Goal: Check status

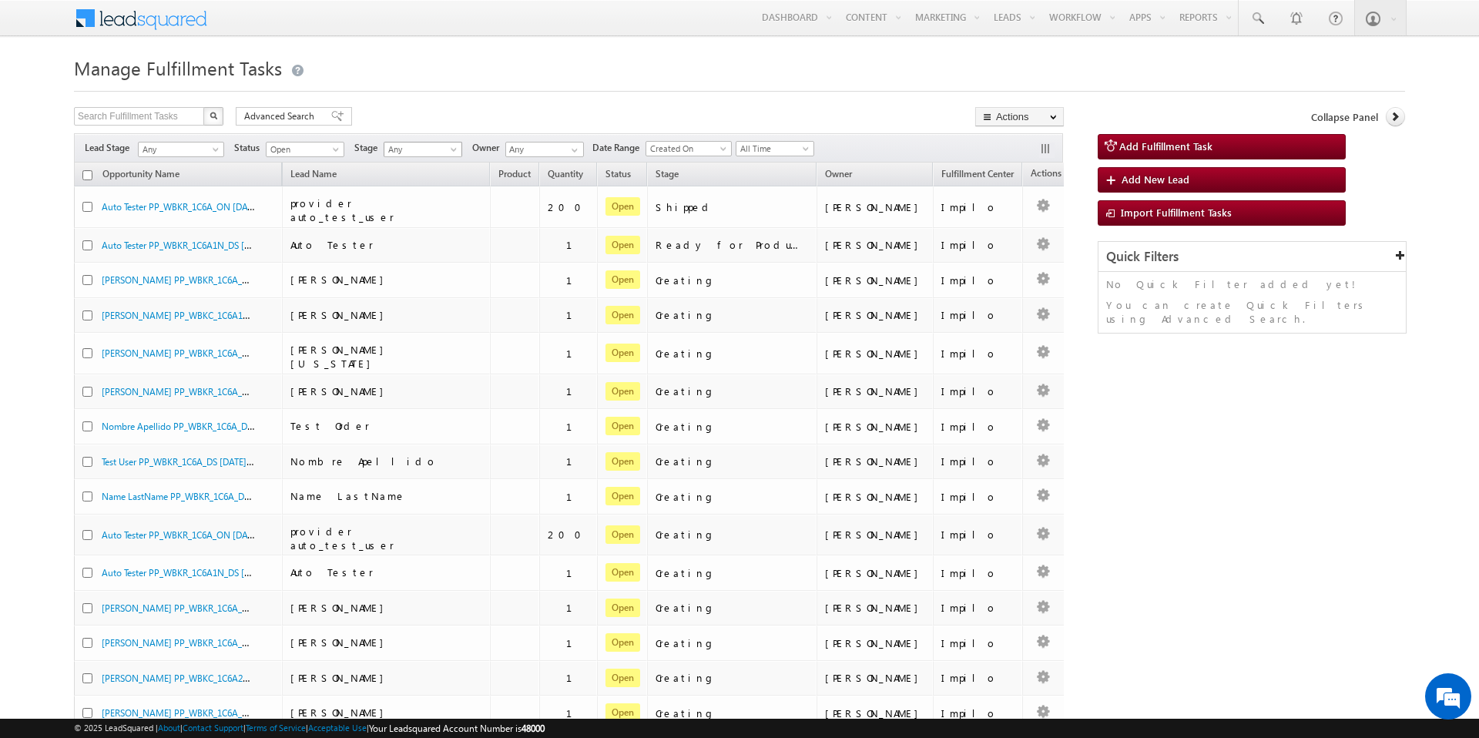
click at [448, 152] on span "Any" at bounding box center [420, 149] width 73 height 14
click at [419, 283] on link "Shipped" at bounding box center [425, 287] width 78 height 14
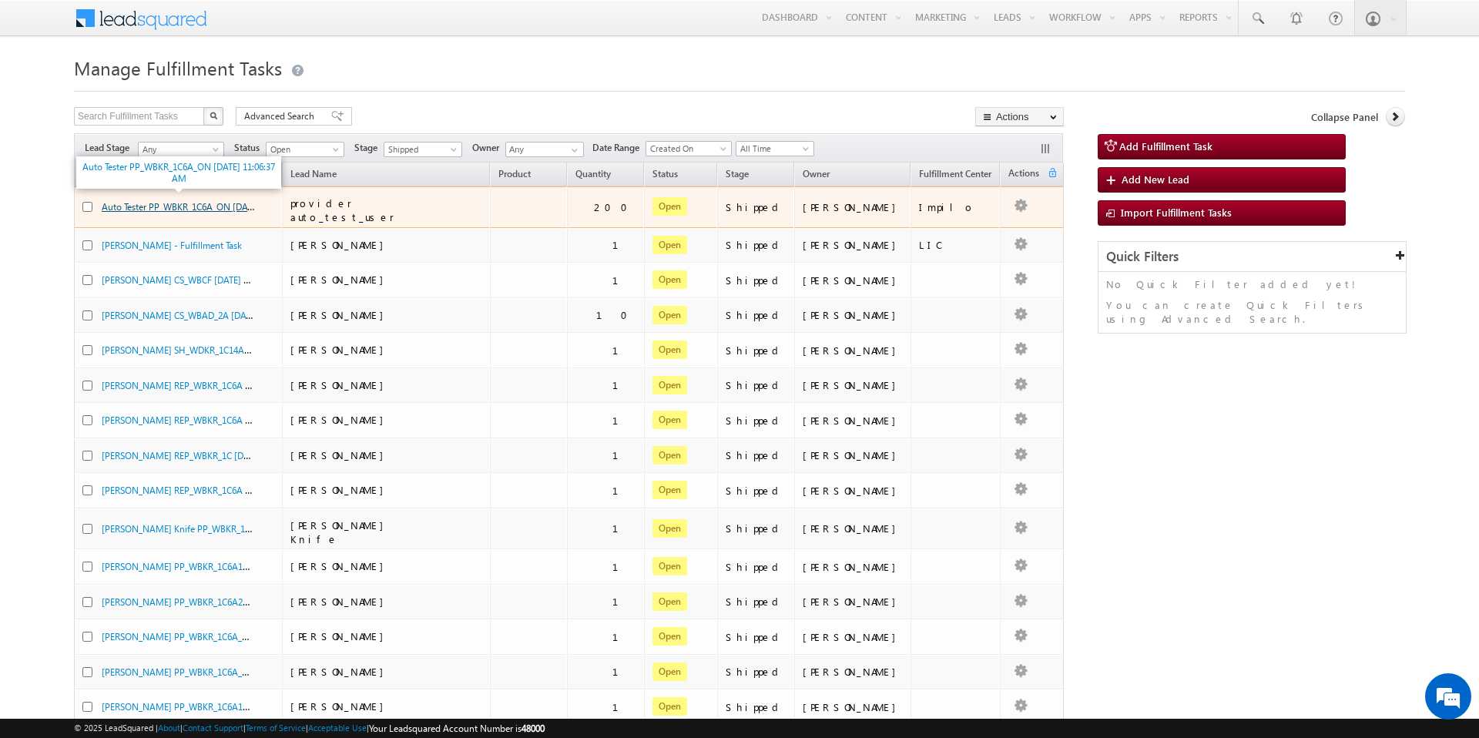
click at [239, 203] on link "Auto Tester PP_WBKR_1C6A_ON [DATE] 11:06:37 AM" at bounding box center [206, 205] width 209 height 13
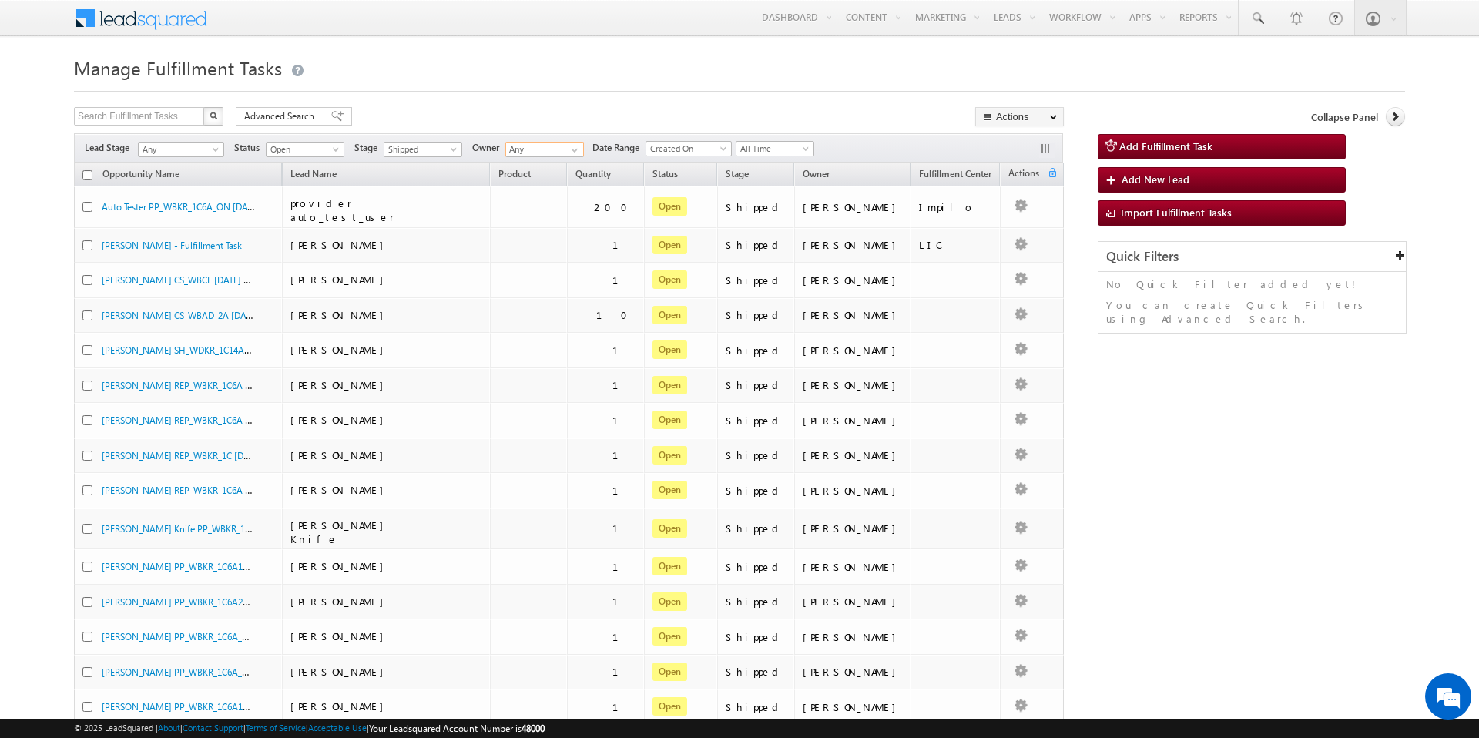
click at [561, 151] on input "Any" at bounding box center [544, 149] width 79 height 15
